Goal: Information Seeking & Learning: Check status

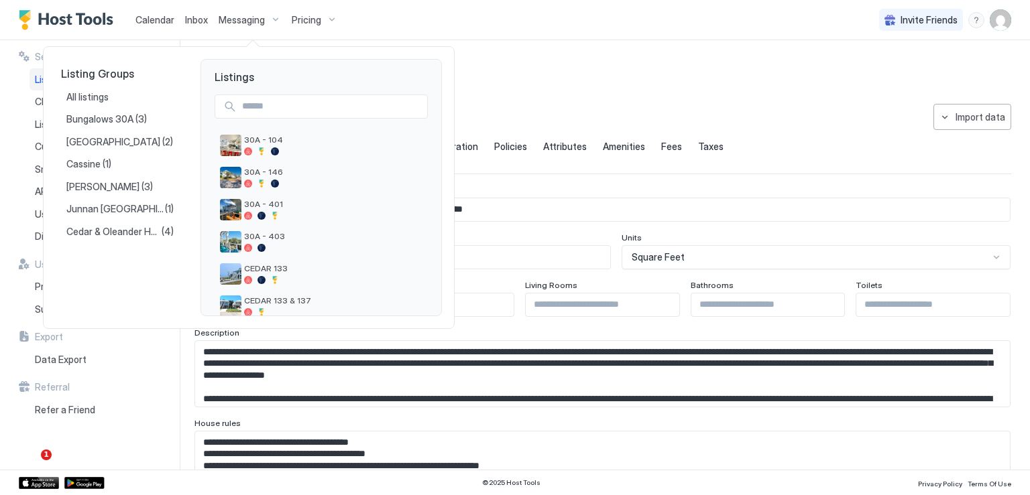
scroll to position [240, 0]
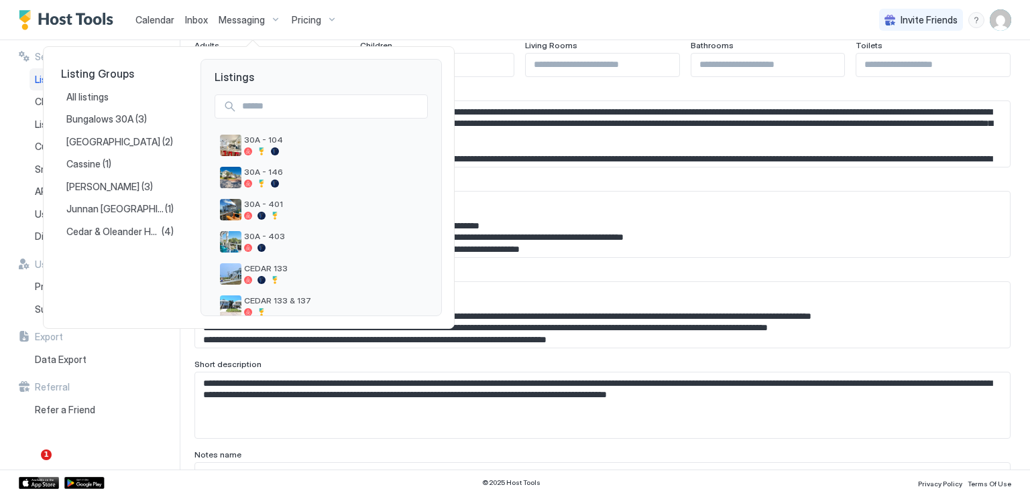
click at [157, 19] on div at bounding box center [515, 247] width 1030 height 495
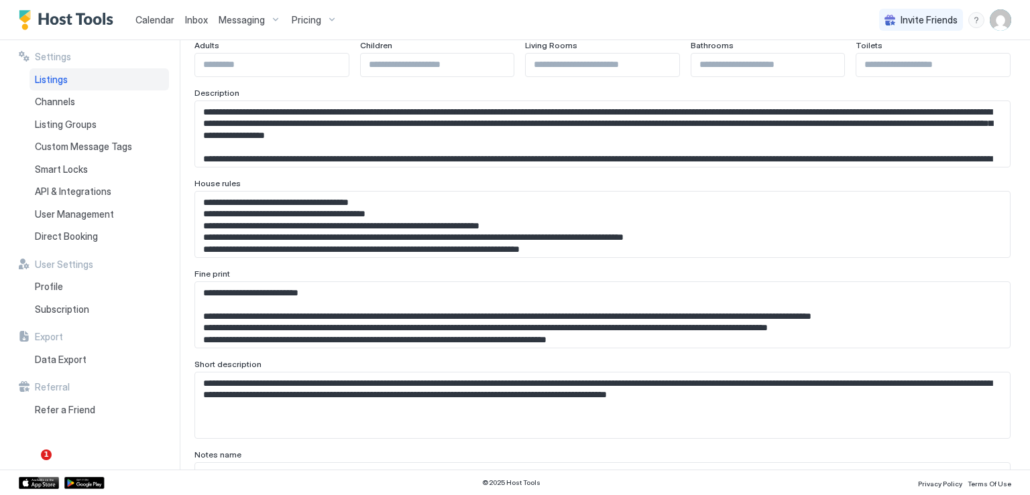
click at [160, 21] on span "Calendar" at bounding box center [154, 19] width 39 height 11
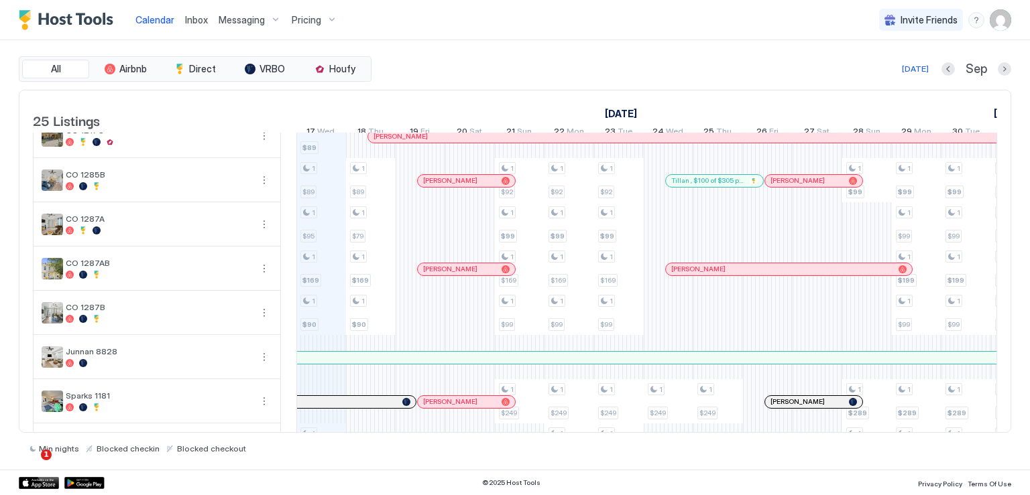
scroll to position [714, 0]
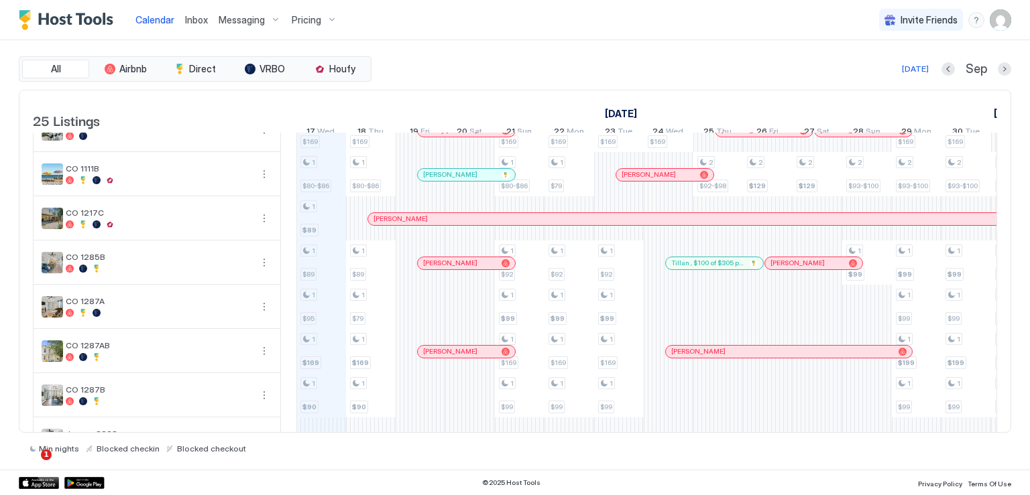
click at [402, 225] on div at bounding box center [402, 219] width 11 height 11
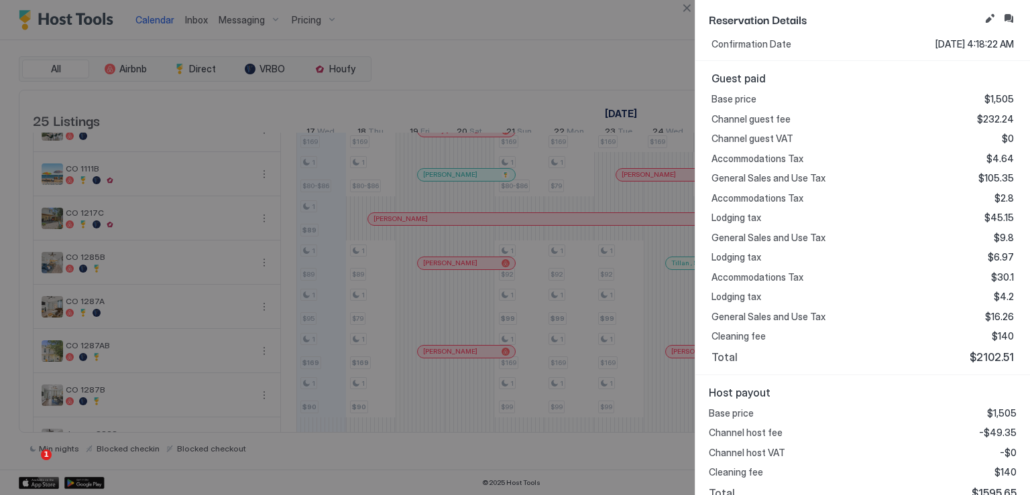
scroll to position [319, 0]
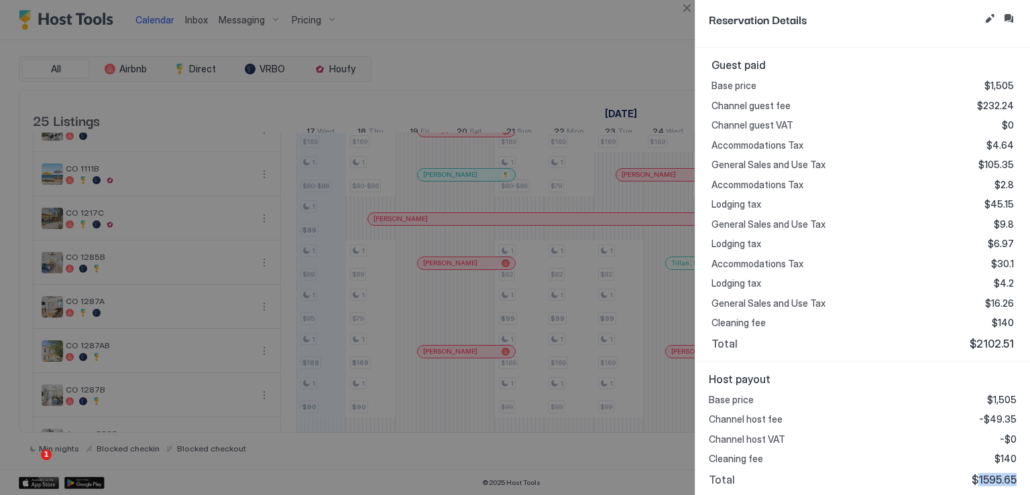
drag, startPoint x: 970, startPoint y: 477, endPoint x: 1006, endPoint y: 477, distance: 36.2
click at [1006, 477] on span "$1595.65" at bounding box center [994, 479] width 45 height 13
copy span "1595.65"
click at [687, 8] on button "Close" at bounding box center [687, 8] width 16 height 16
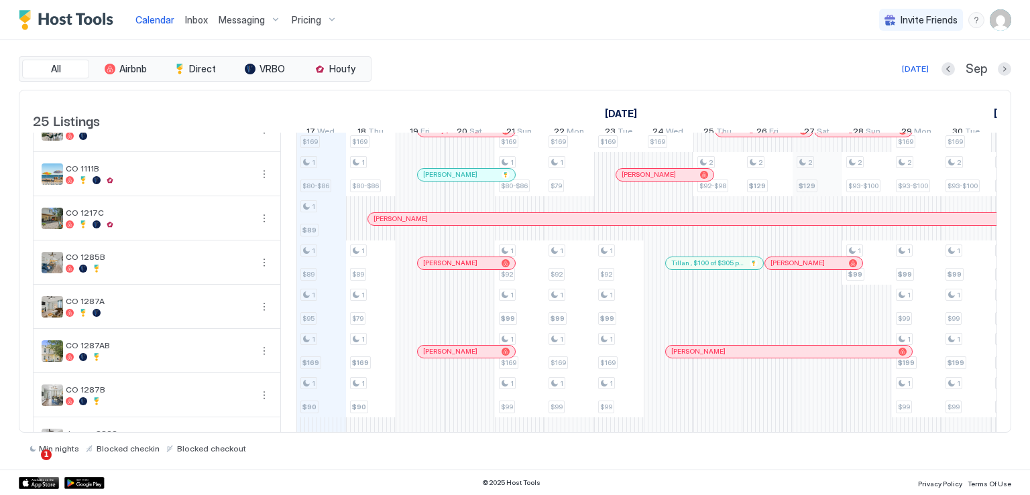
scroll to position [647, 0]
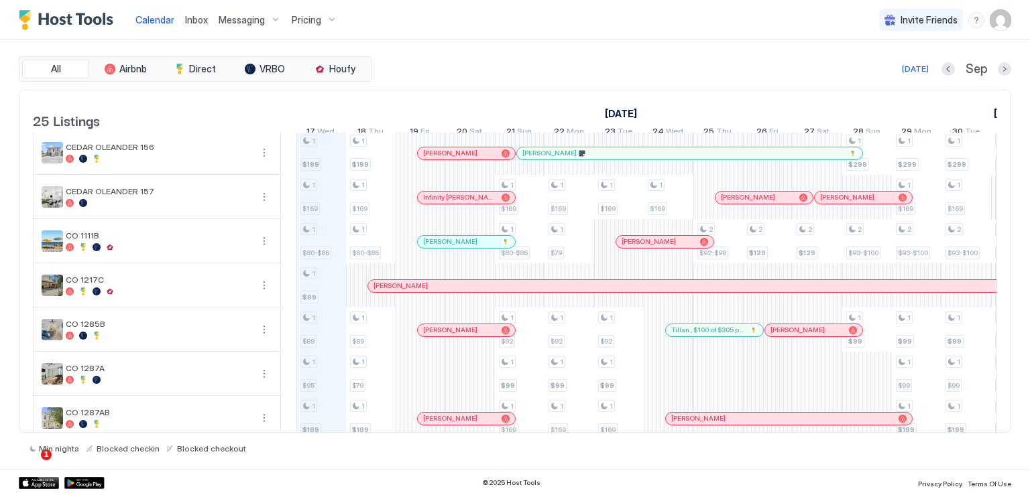
click at [805, 336] on div at bounding box center [805, 330] width 11 height 11
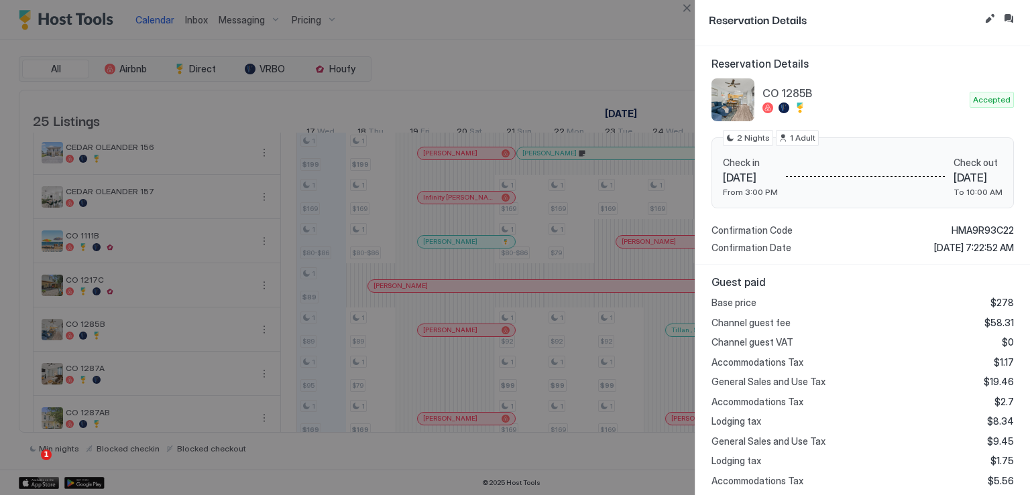
scroll to position [201, 0]
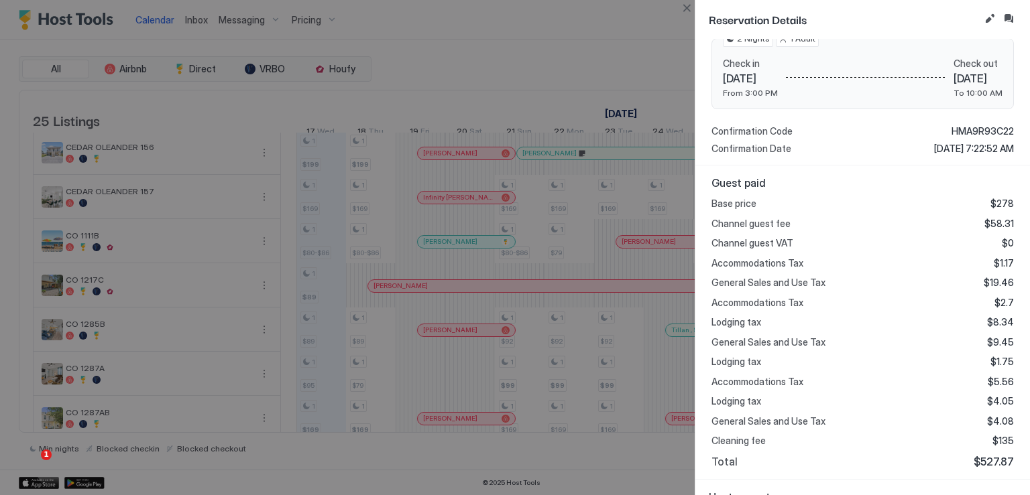
click at [974, 459] on span "$527.87" at bounding box center [994, 461] width 40 height 13
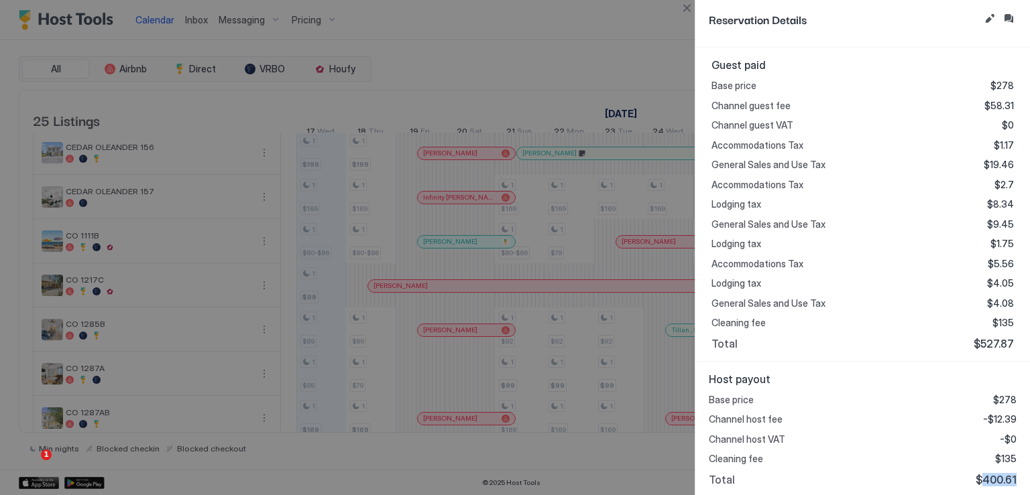
drag, startPoint x: 975, startPoint y: 473, endPoint x: 1010, endPoint y: 476, distance: 35.0
click at [1010, 476] on div "Host payout Base price $278 Channel host fee -$12.39 Channel host VAT -$0 Clean…" at bounding box center [862, 429] width 335 height 135
copy span "400.61"
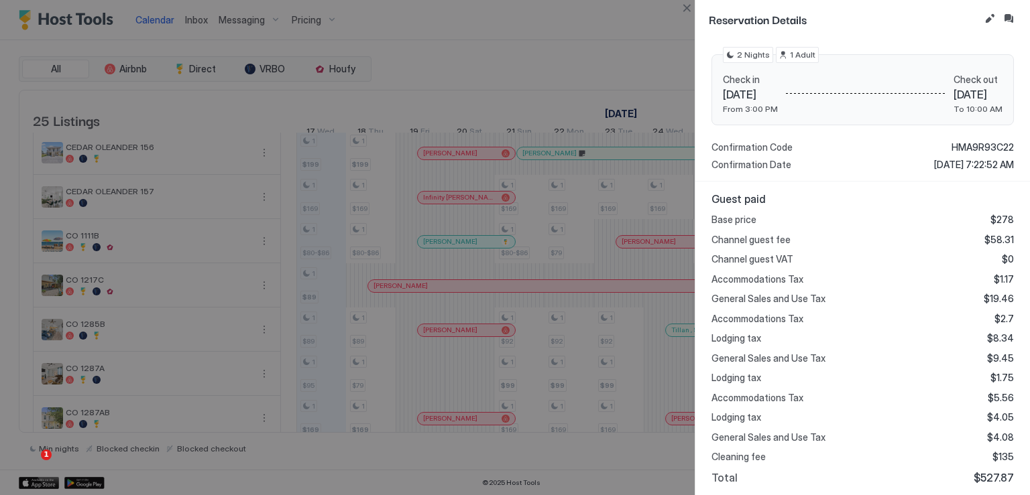
scroll to position [0, 0]
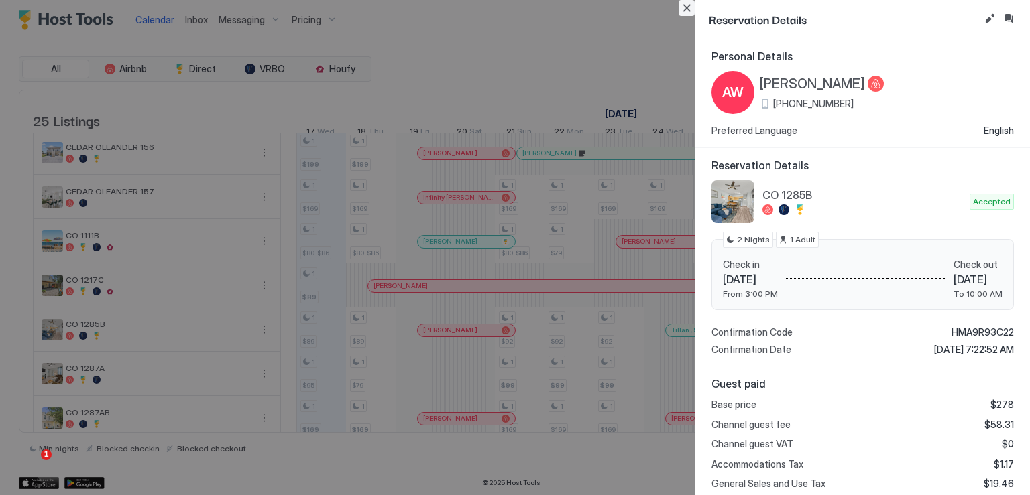
drag, startPoint x: 687, startPoint y: 11, endPoint x: 308, endPoint y: 127, distance: 396.0
click at [686, 11] on button "Close" at bounding box center [687, 8] width 16 height 16
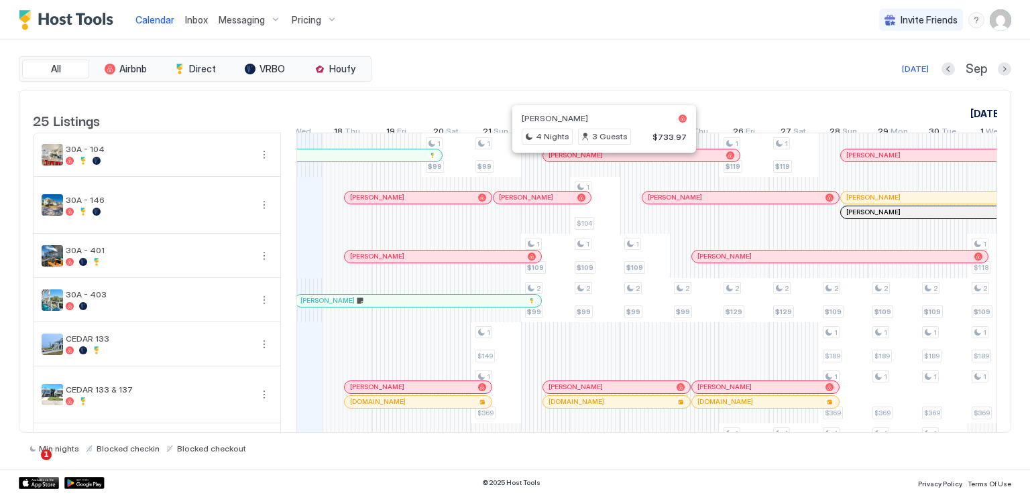
drag, startPoint x: 607, startPoint y: 167, endPoint x: 823, endPoint y: 209, distance: 220.6
click at [607, 161] on div at bounding box center [607, 155] width 11 height 11
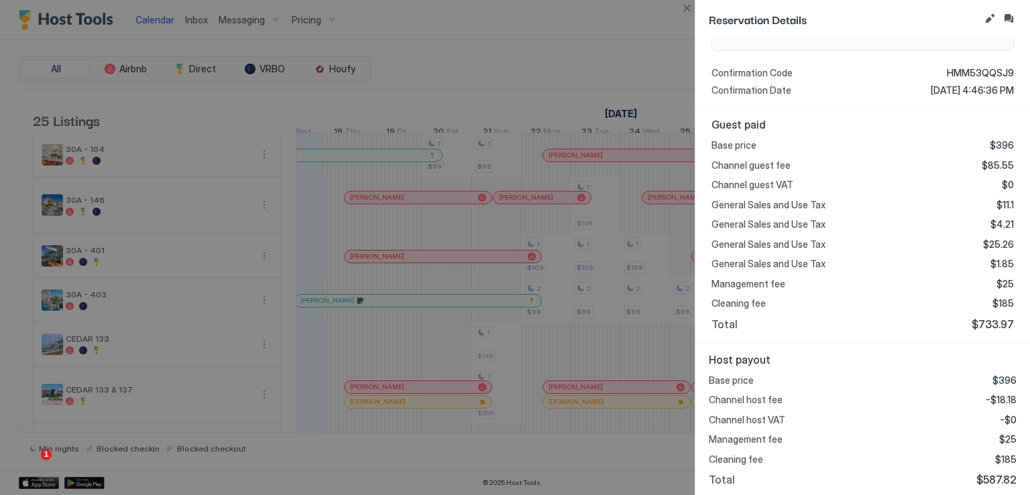
scroll to position [260, 0]
drag, startPoint x: 973, startPoint y: 476, endPoint x: 1006, endPoint y: 479, distance: 33.7
click at [1006, 479] on div "Host payout Base price $396 Channel host fee -$18.18 Channel host VAT -$0 Manag…" at bounding box center [862, 420] width 335 height 156
copy span "587.82"
drag, startPoint x: 683, startPoint y: 4, endPoint x: 705, endPoint y: 17, distance: 25.0
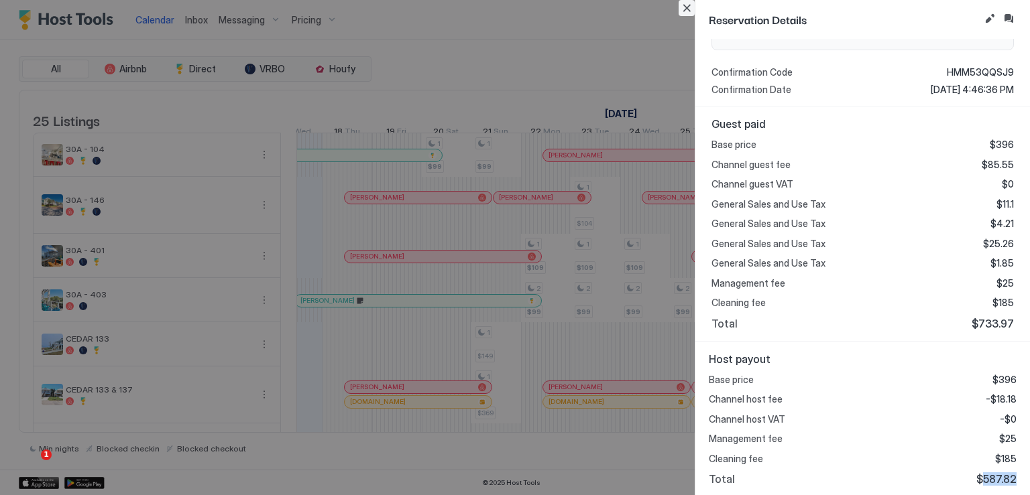
click at [683, 4] on button "Close" at bounding box center [687, 8] width 16 height 16
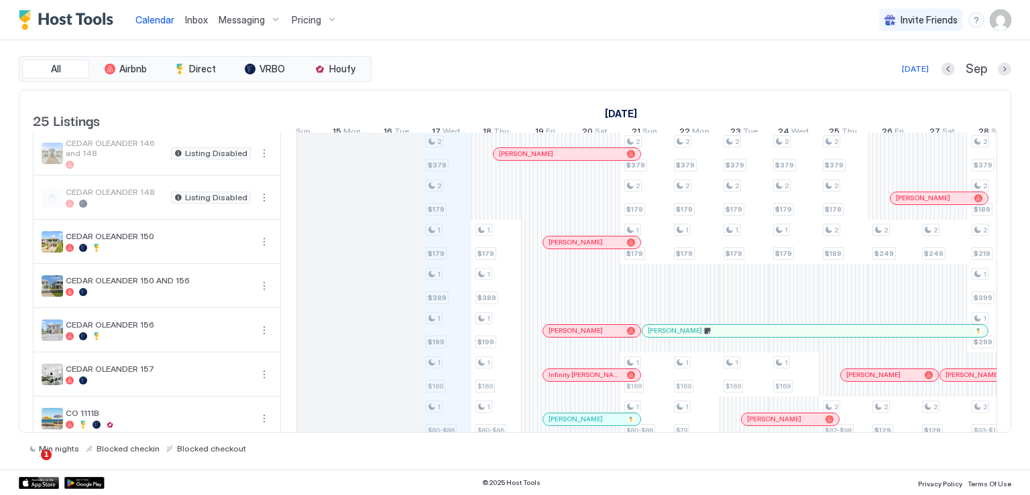
scroll to position [0, 0]
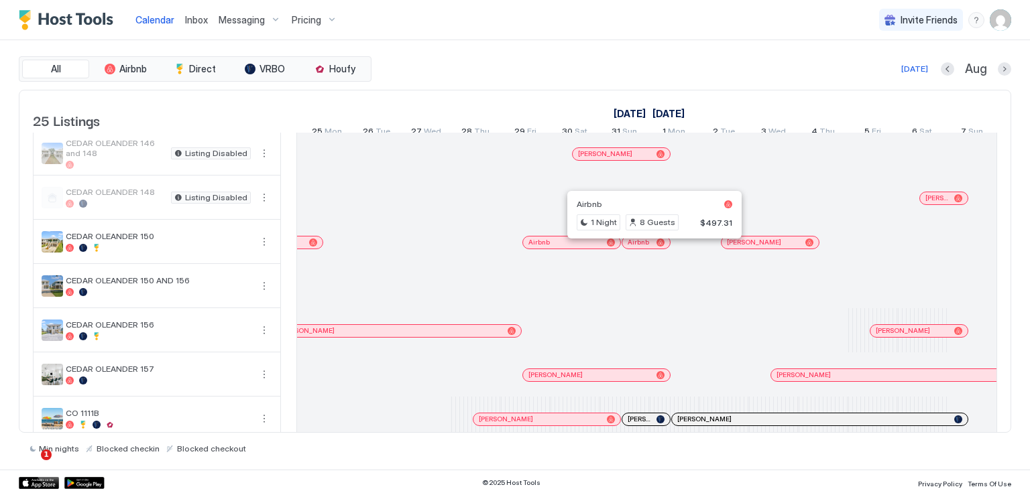
click at [649, 248] on div at bounding box center [649, 242] width 11 height 11
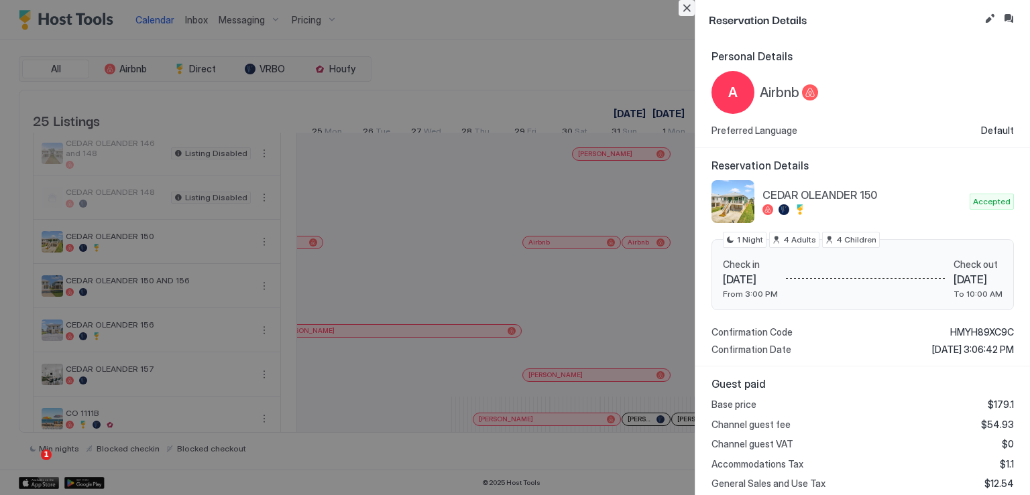
click at [685, 7] on button "Close" at bounding box center [687, 8] width 16 height 16
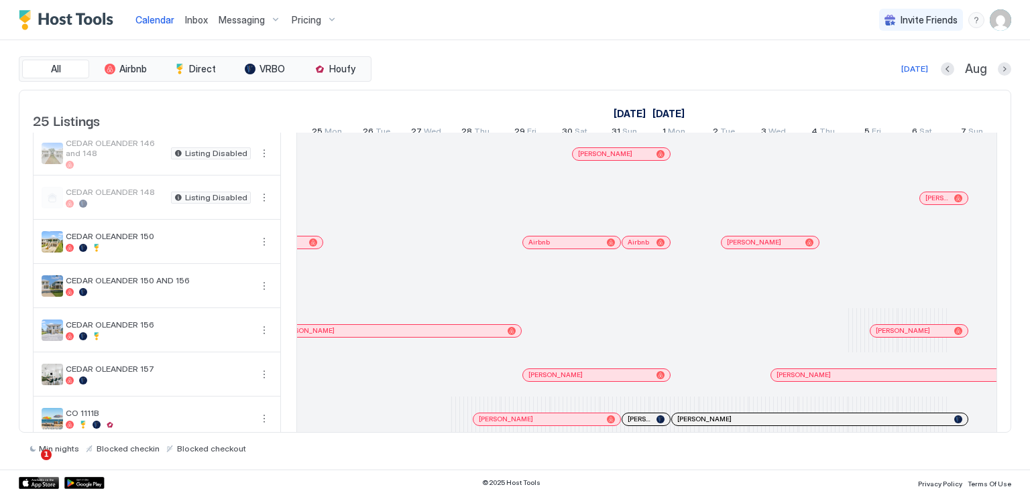
drag, startPoint x: 593, startPoint y: 249, endPoint x: 915, endPoint y: 300, distance: 325.9
click at [593, 248] on div at bounding box center [593, 242] width 11 height 11
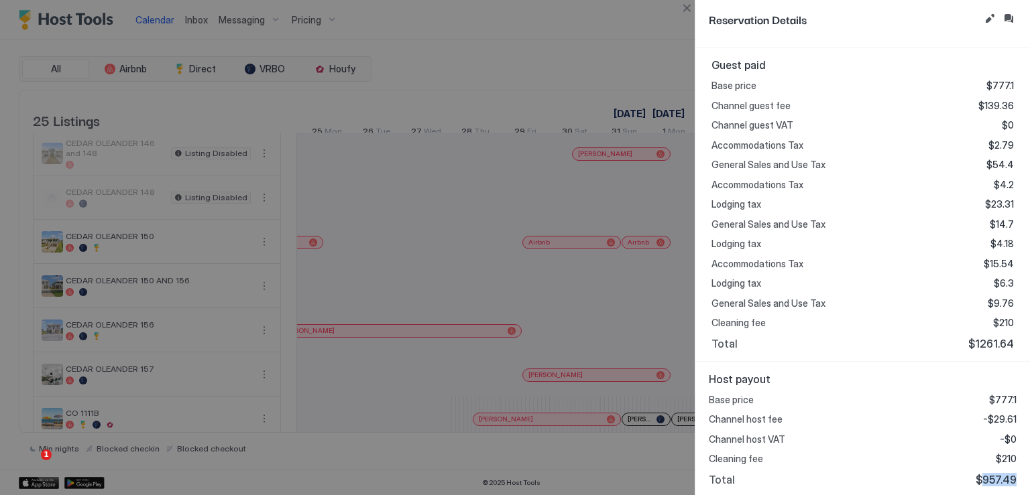
drag, startPoint x: 974, startPoint y: 478, endPoint x: 1006, endPoint y: 476, distance: 32.2
click at [1006, 476] on span "$957.49" at bounding box center [996, 479] width 41 height 13
copy span "957.49"
click at [683, 8] on button "Close" at bounding box center [687, 8] width 16 height 16
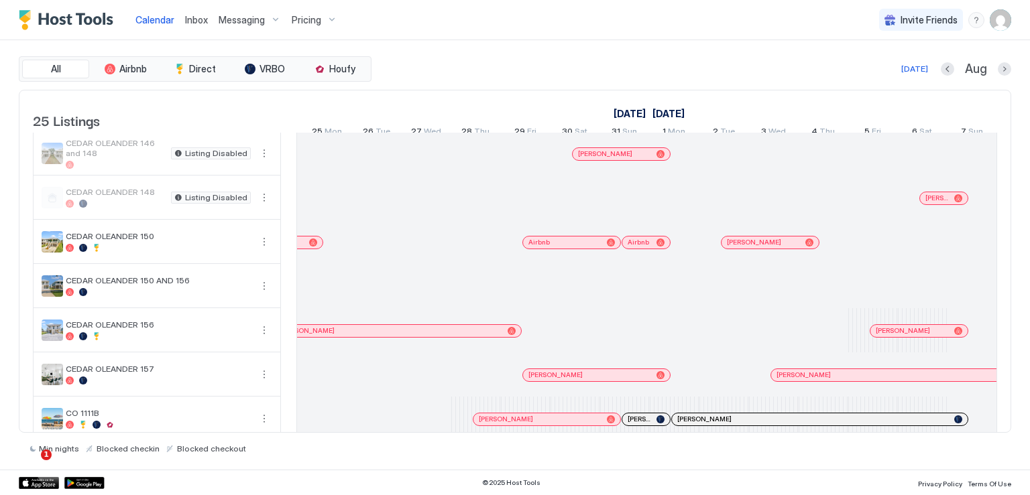
drag, startPoint x: 645, startPoint y: 253, endPoint x: 761, endPoint y: 315, distance: 131.7
click at [645, 248] on div at bounding box center [649, 242] width 11 height 11
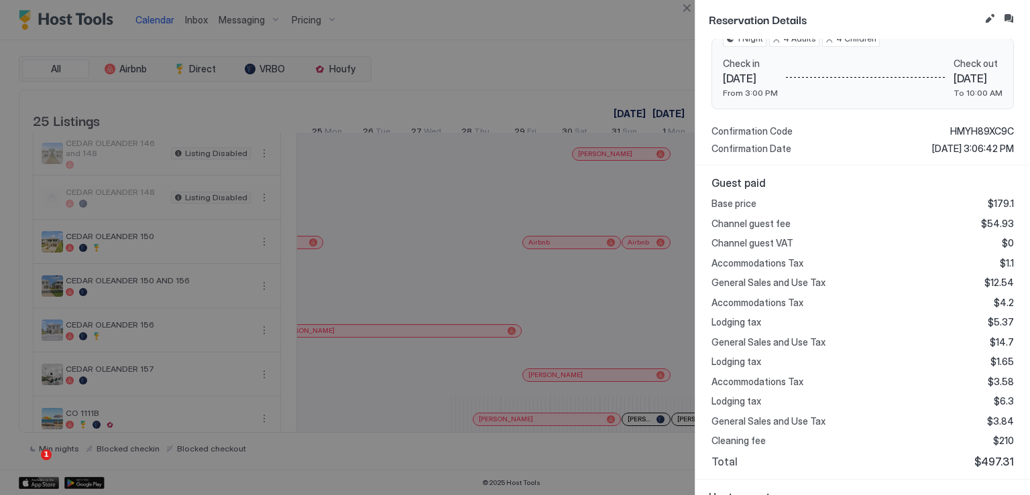
scroll to position [319, 0]
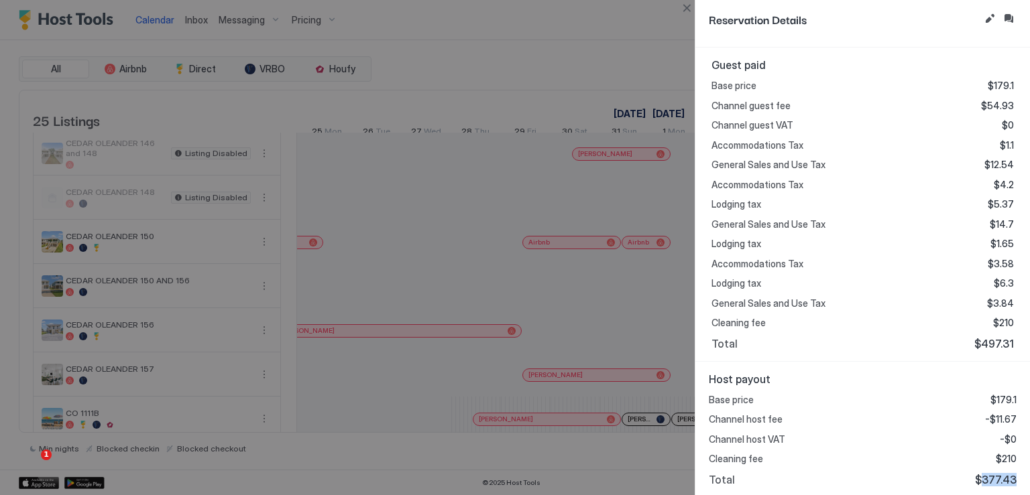
drag, startPoint x: 976, startPoint y: 477, endPoint x: 1006, endPoint y: 475, distance: 30.2
click at [1006, 475] on div "Host payout Base price $179.1 Channel host fee -$11.67 Channel host VAT -$0 Cle…" at bounding box center [862, 429] width 335 height 135
copy span "377.43"
drag, startPoint x: 689, startPoint y: 14, endPoint x: 691, endPoint y: 26, distance: 12.4
click at [689, 14] on button "Close" at bounding box center [687, 8] width 16 height 16
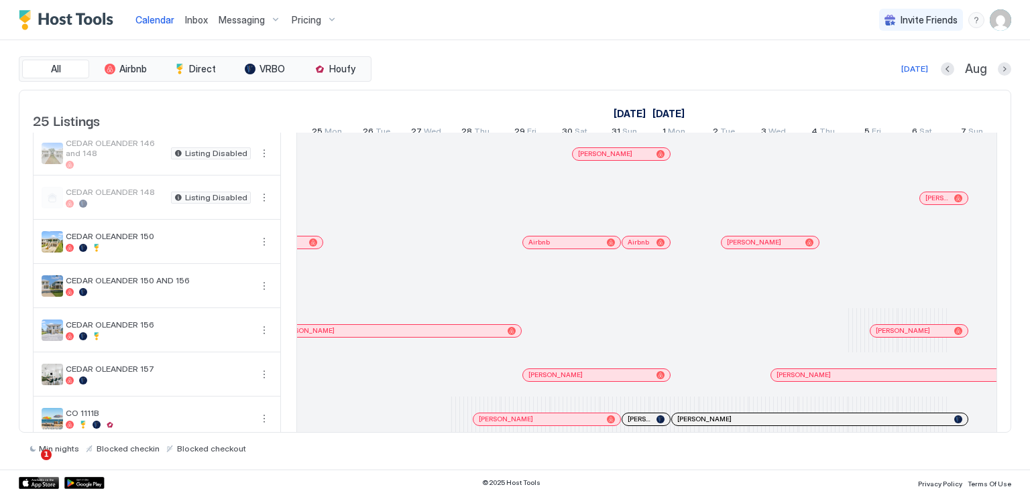
click at [738, 248] on div at bounding box center [739, 242] width 11 height 11
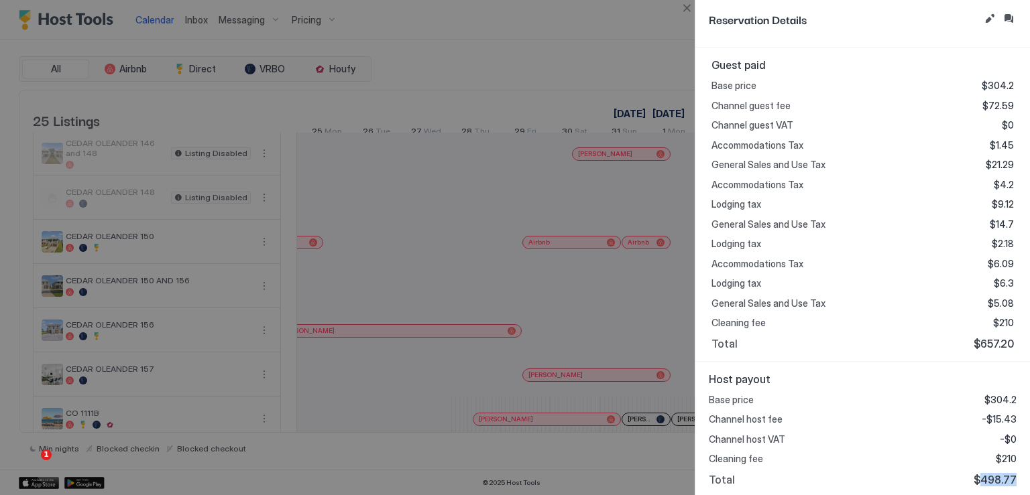
drag, startPoint x: 976, startPoint y: 475, endPoint x: 1008, endPoint y: 477, distance: 32.3
click at [1008, 477] on div "Host payout Base price $304.2 Channel host fee -$15.43 Channel host VAT -$0 Cle…" at bounding box center [862, 429] width 335 height 135
copy span "498.77"
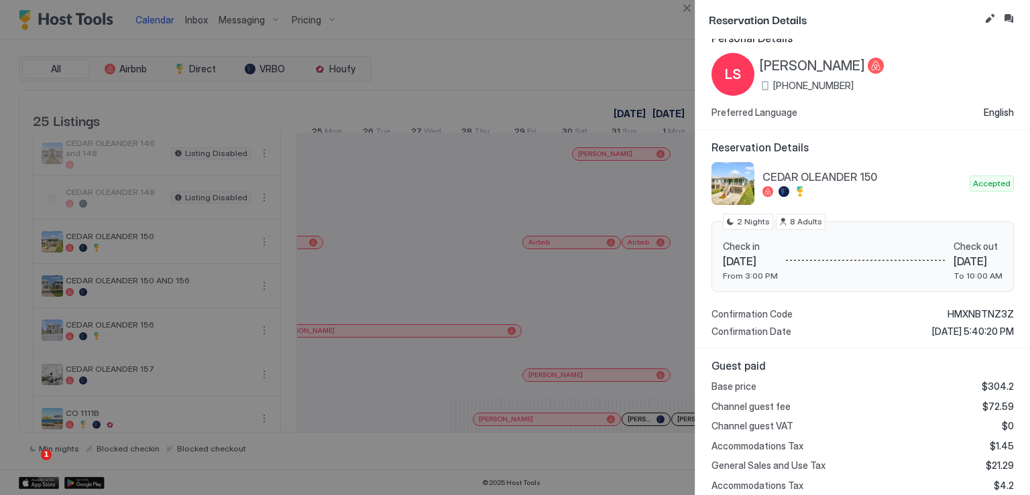
scroll to position [0, 0]
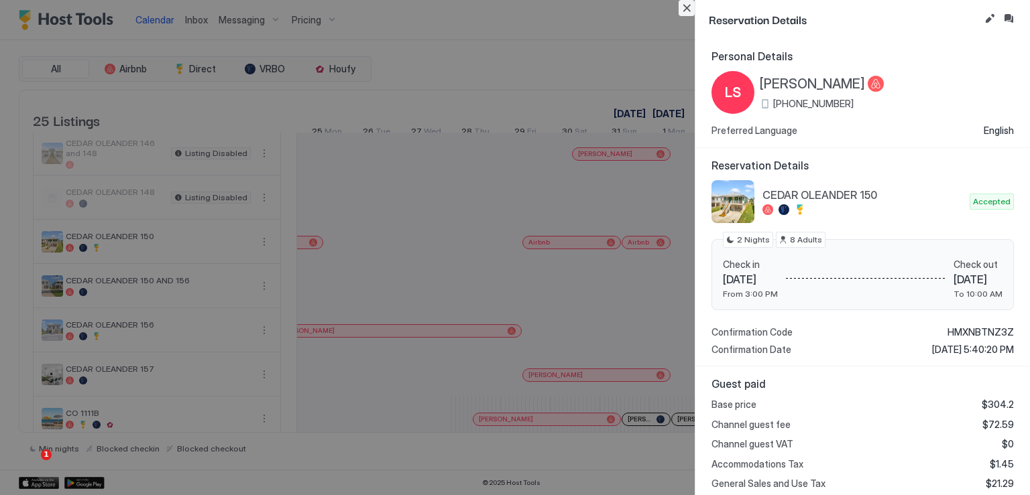
click at [687, 9] on button "Close" at bounding box center [687, 8] width 16 height 16
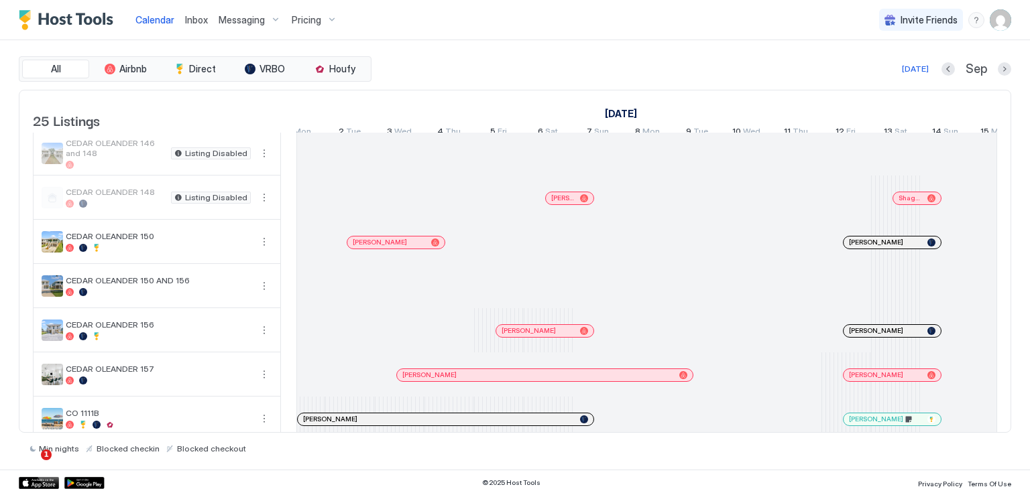
scroll to position [0, 968]
